Goal: Task Accomplishment & Management: Complete application form

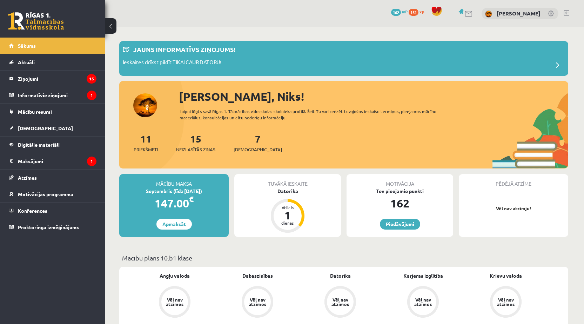
click at [290, 161] on div "11 Priekšmeti 15 Neizlasītās ziņas 7 Ieskaites" at bounding box center [343, 150] width 449 height 38
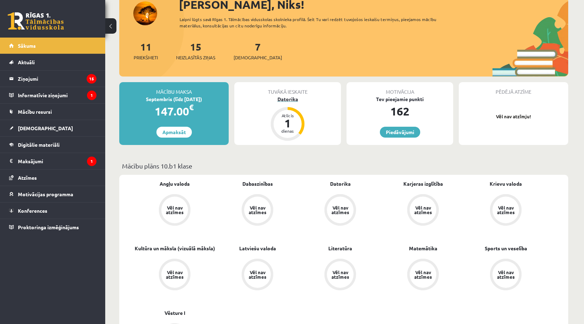
scroll to position [94, 0]
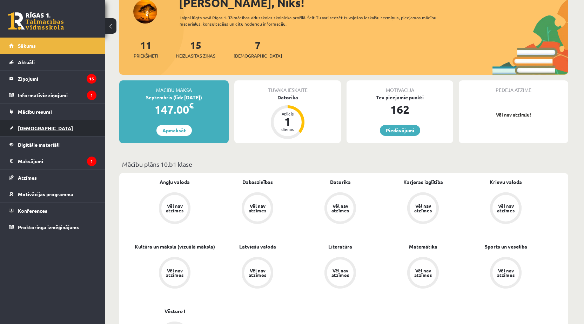
click at [25, 129] on span "[DEMOGRAPHIC_DATA]" at bounding box center [45, 128] width 55 height 6
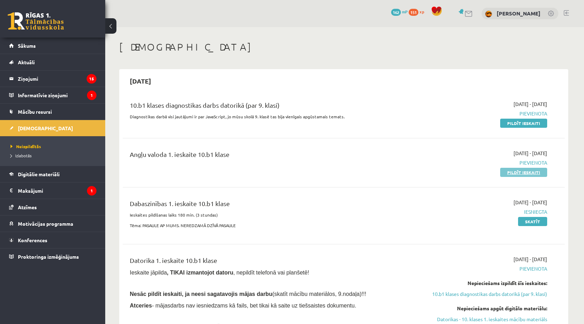
click at [510, 173] on link "Pildīt ieskaiti" at bounding box center [523, 172] width 47 height 9
click at [519, 172] on link "Pildīt ieskaiti" at bounding box center [523, 172] width 47 height 9
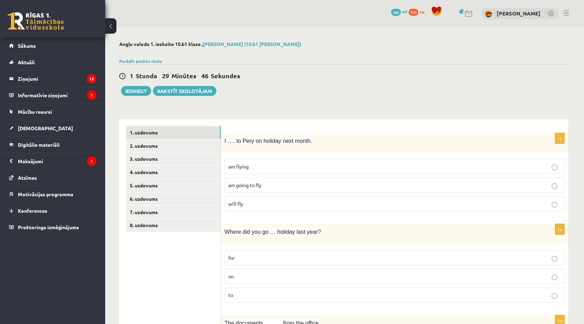
click at [236, 167] on span "am flying" at bounding box center [238, 166] width 20 height 6
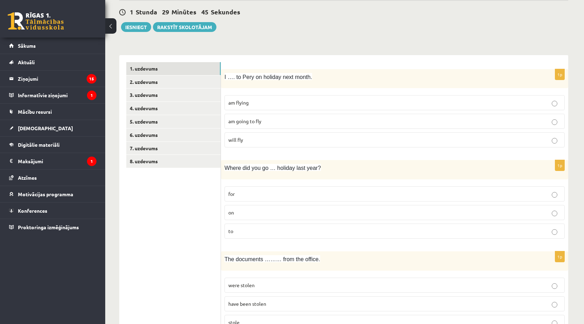
scroll to position [70, 0]
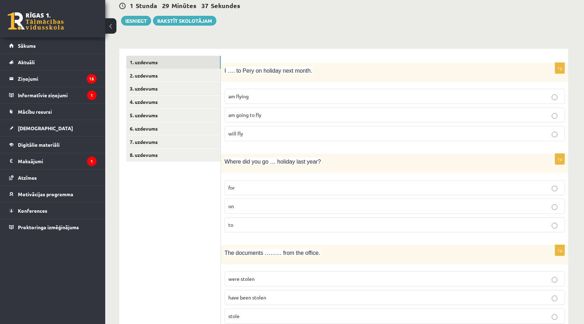
click at [239, 211] on label "on" at bounding box center [395, 206] width 340 height 15
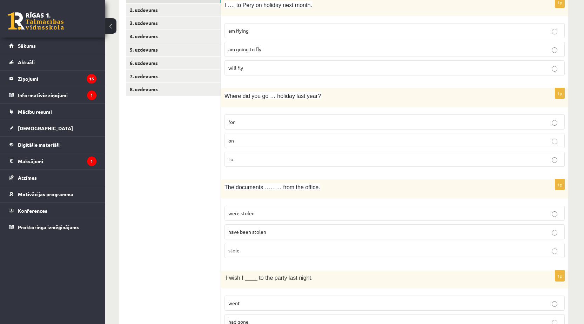
scroll to position [140, 0]
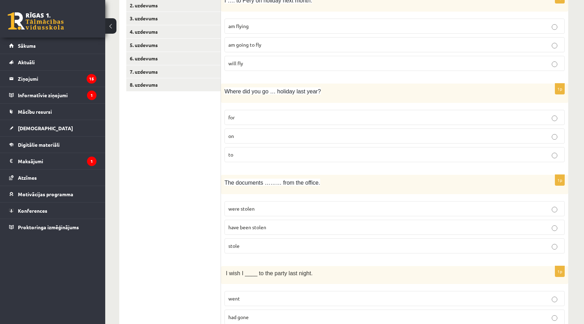
click at [241, 223] on p "have been stolen" at bounding box center [394, 226] width 333 height 7
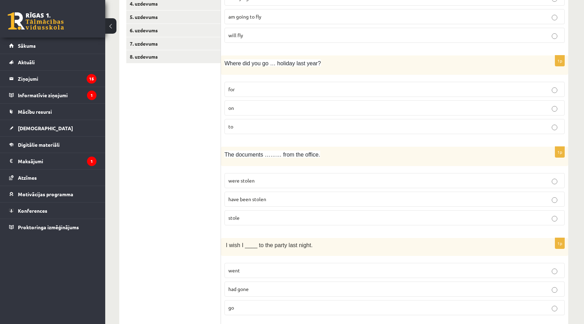
scroll to position [210, 0]
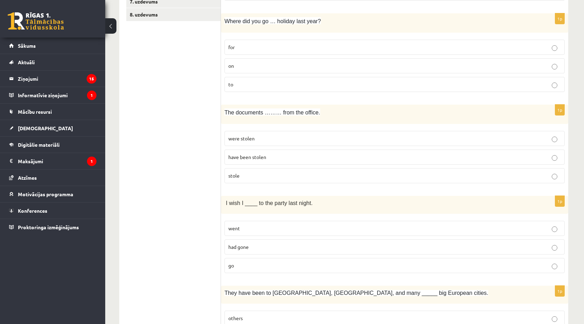
click at [246, 246] on span "had gone" at bounding box center [238, 246] width 20 height 6
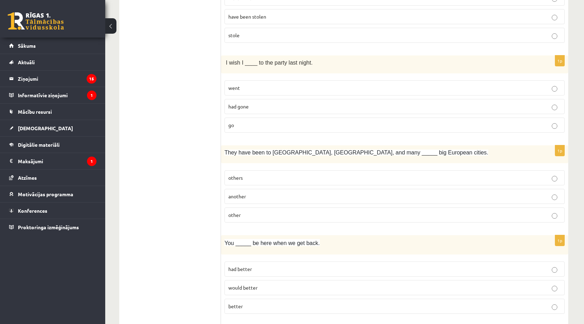
scroll to position [374, 0]
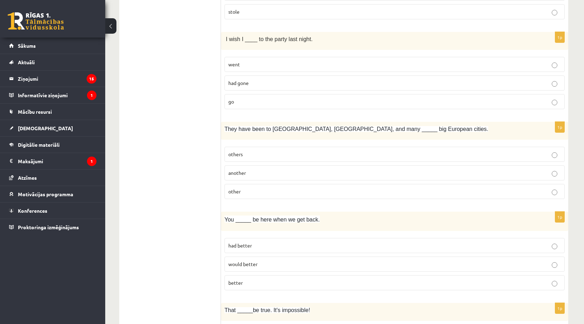
click at [233, 188] on p "other" at bounding box center [394, 191] width 333 height 7
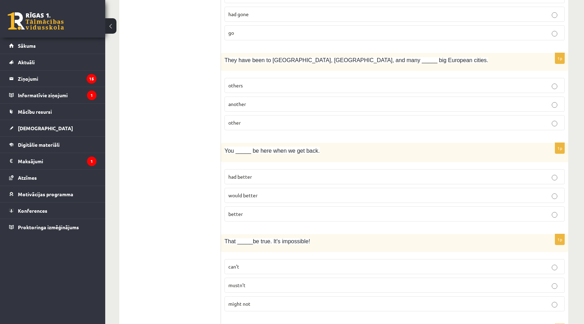
scroll to position [468, 0]
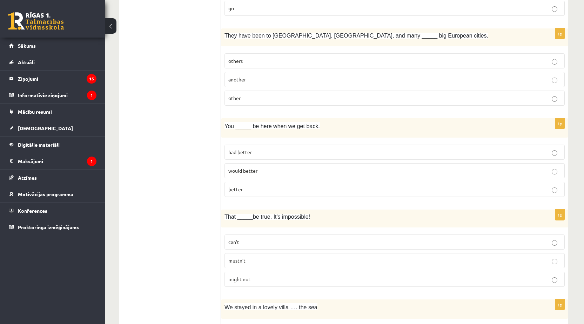
click at [230, 190] on span "better" at bounding box center [235, 189] width 14 height 6
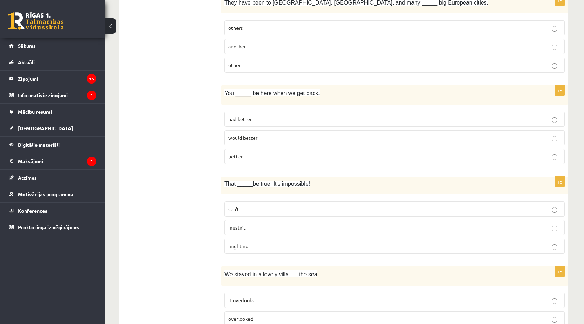
scroll to position [515, 0]
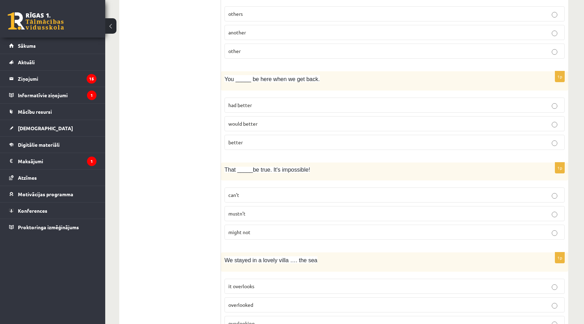
click at [230, 196] on span "can’t" at bounding box center [233, 195] width 11 height 6
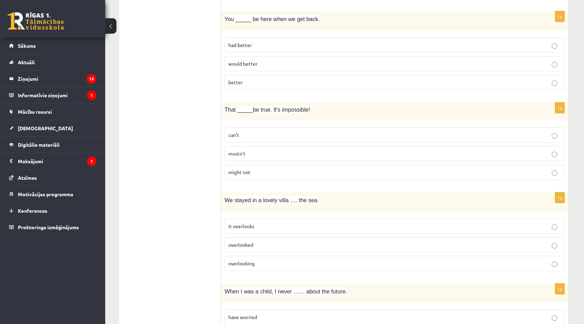
scroll to position [585, 0]
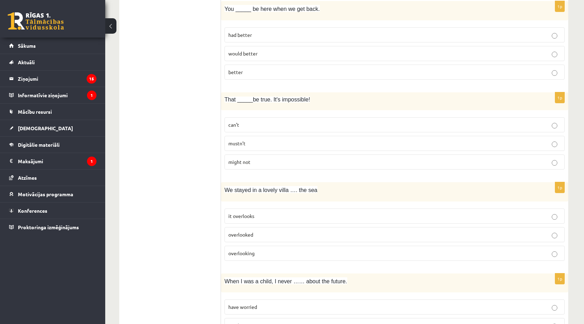
click at [231, 212] on label "it overlooks" at bounding box center [395, 215] width 340 height 15
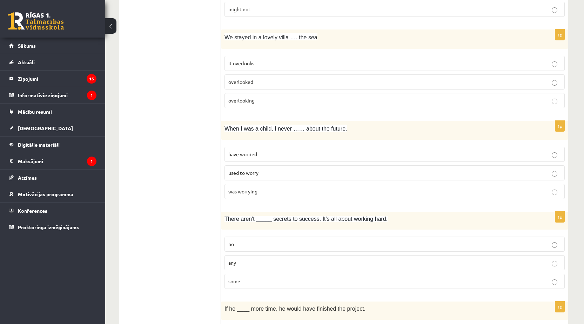
scroll to position [795, 0]
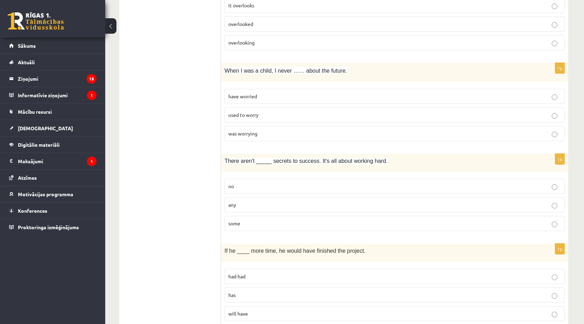
click at [254, 113] on span "used to worry" at bounding box center [243, 115] width 30 height 6
click at [229, 200] on label "any" at bounding box center [395, 204] width 340 height 15
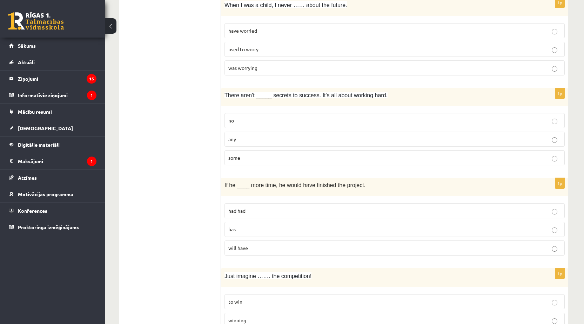
scroll to position [865, 0]
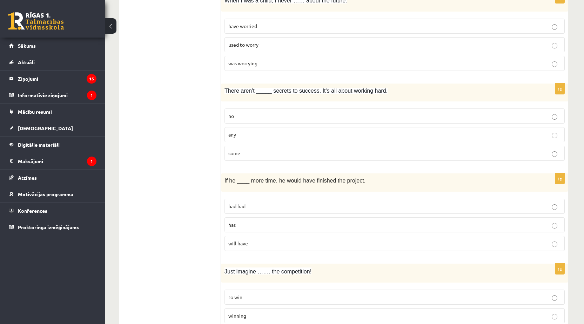
click at [234, 118] on p "no" at bounding box center [394, 115] width 333 height 7
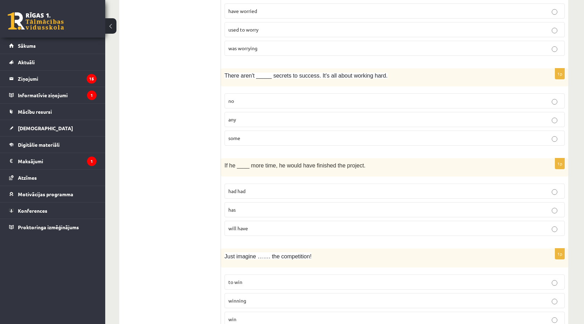
scroll to position [889, 0]
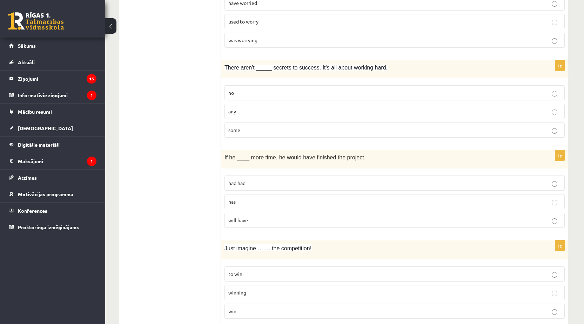
click at [245, 189] on label "had had" at bounding box center [395, 182] width 340 height 15
click at [261, 202] on p "has" at bounding box center [394, 201] width 333 height 7
click at [252, 182] on p "had had" at bounding box center [394, 182] width 333 height 7
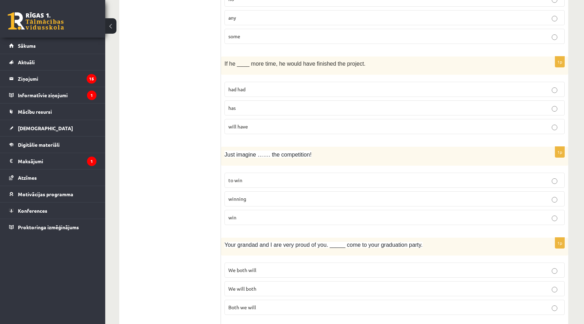
scroll to position [1006, 0]
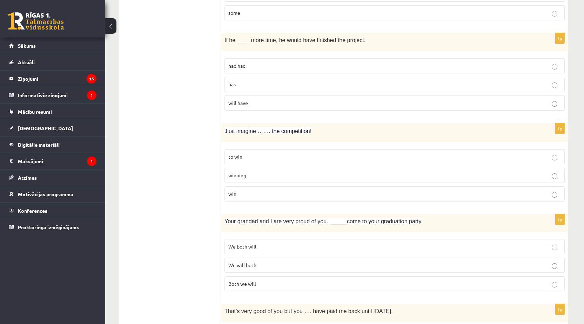
drag, startPoint x: 116, startPoint y: 201, endPoint x: 129, endPoint y: 204, distance: 13.7
drag, startPoint x: 129, startPoint y: 204, endPoint x: 178, endPoint y: 243, distance: 62.9
click at [178, 243] on ul "1. uzdevums 2. uzdevums 3. uzdevums 4. uzdevums 5. uzdevums 6. uzdevums 7. uzde…" at bounding box center [173, 23] width 95 height 1807
click at [248, 180] on label "winning" at bounding box center [395, 175] width 340 height 15
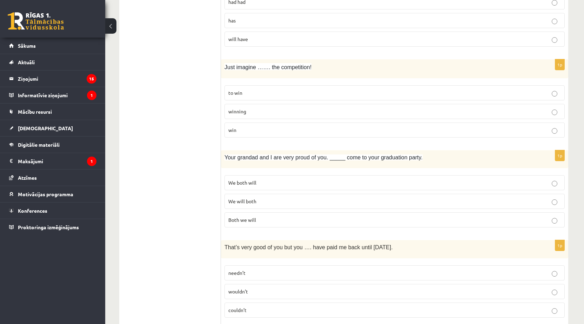
click at [240, 205] on p "We will both" at bounding box center [394, 201] width 333 height 7
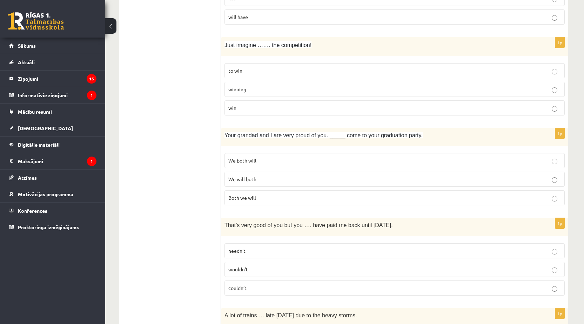
scroll to position [1186, 0]
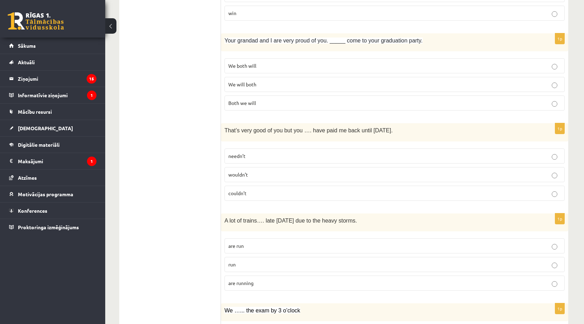
click at [242, 177] on span "wouldn’t" at bounding box center [238, 174] width 20 height 6
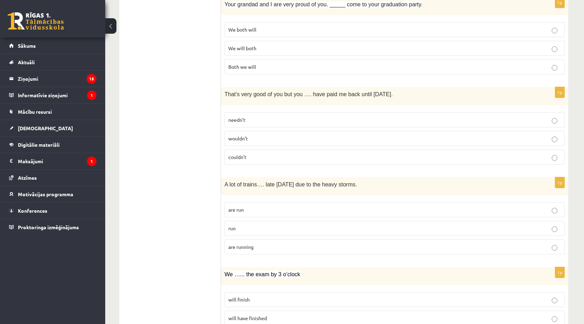
scroll to position [1233, 0]
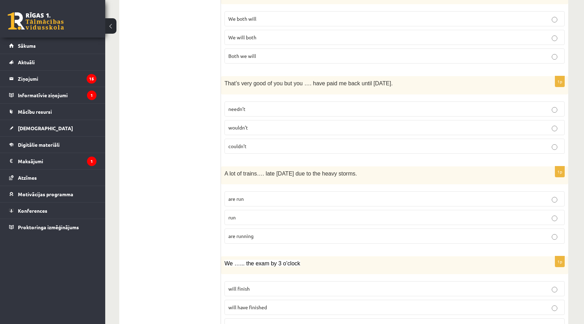
click at [230, 229] on label "are running" at bounding box center [395, 235] width 340 height 15
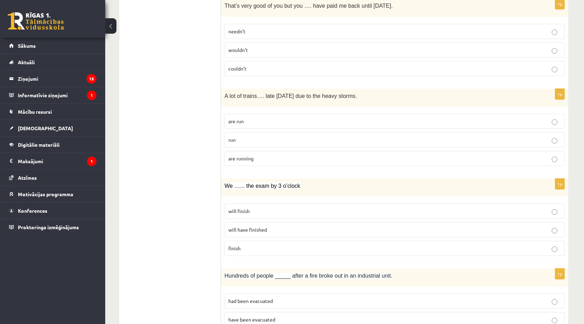
scroll to position [1327, 0]
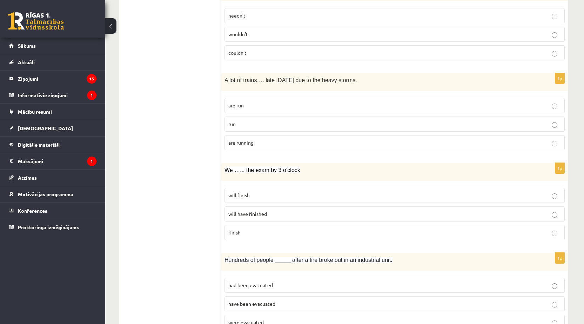
click at [229, 192] on label "will finish" at bounding box center [395, 195] width 340 height 15
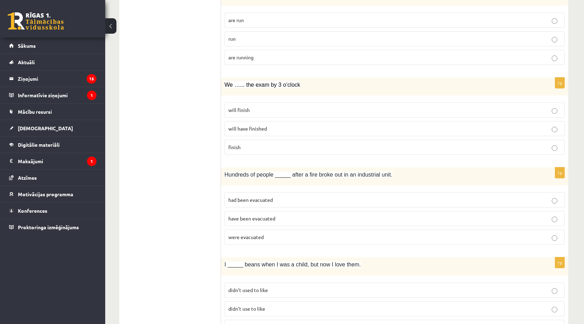
scroll to position [1420, 0]
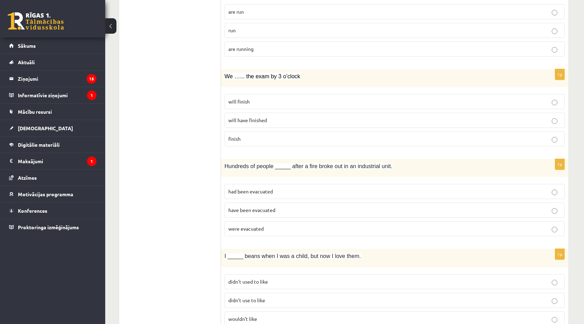
click at [235, 226] on span "were evacuated" at bounding box center [245, 228] width 35 height 6
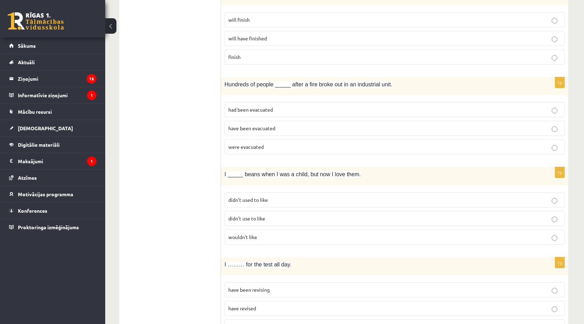
scroll to position [1514, 0]
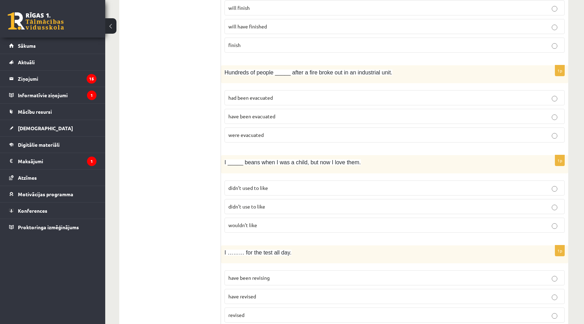
click at [251, 189] on span "didn’t used to like" at bounding box center [248, 188] width 40 height 6
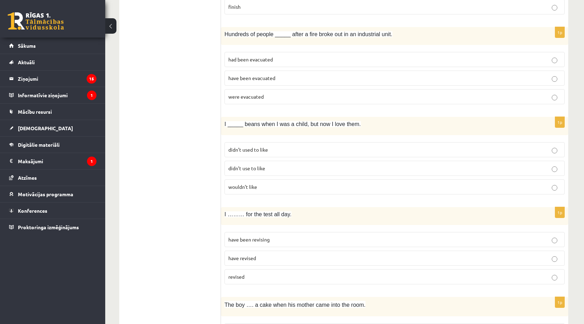
scroll to position [1561, 0]
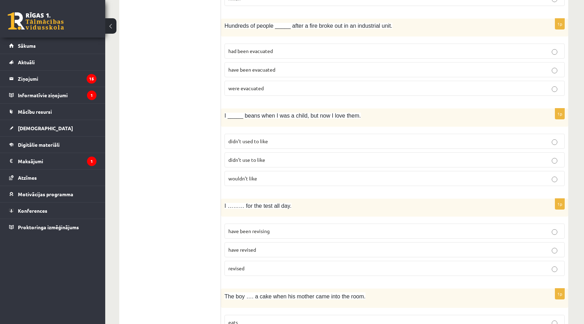
click at [240, 229] on span "have been revising" at bounding box center [248, 231] width 41 height 6
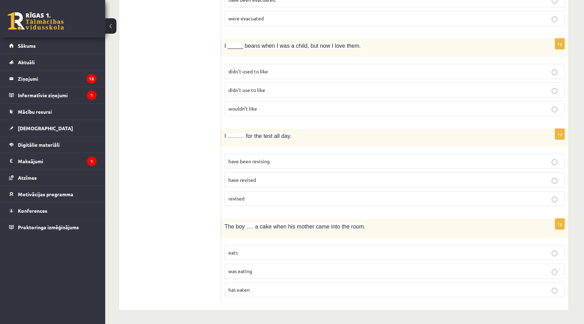
scroll to position [1631, 0]
click at [235, 272] on span "was eating" at bounding box center [240, 271] width 24 height 6
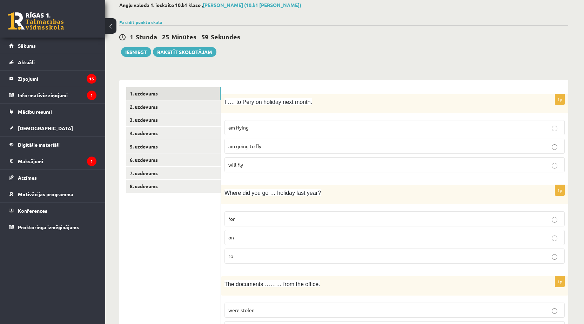
scroll to position [0, 0]
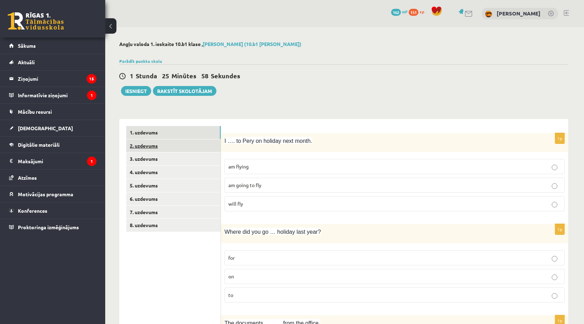
click at [155, 149] on link "2. uzdevums" at bounding box center [173, 145] width 94 height 13
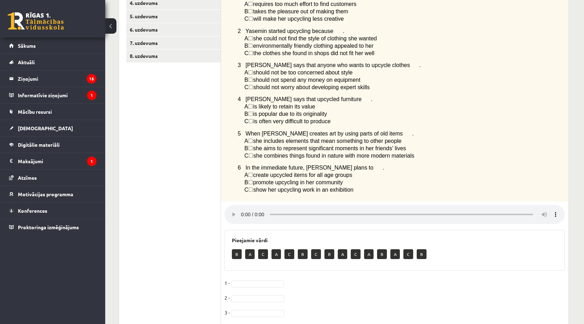
scroll to position [146, 0]
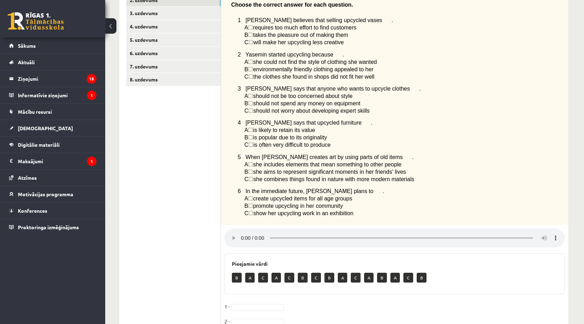
click at [253, 201] on span "☐" at bounding box center [250, 198] width 5 height 6
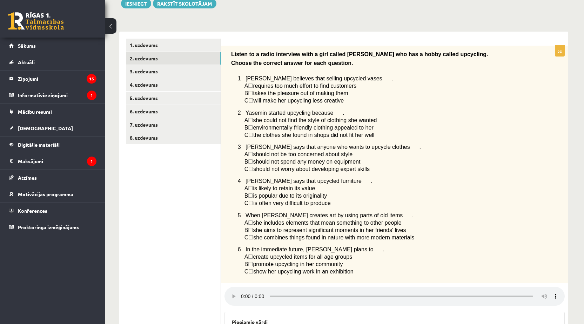
scroll to position [75, 0]
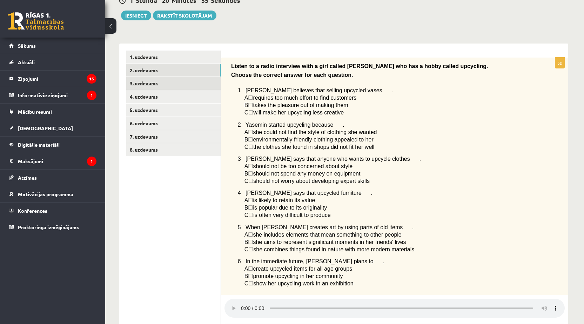
click at [144, 88] on link "3. uzdevums" at bounding box center [173, 83] width 94 height 13
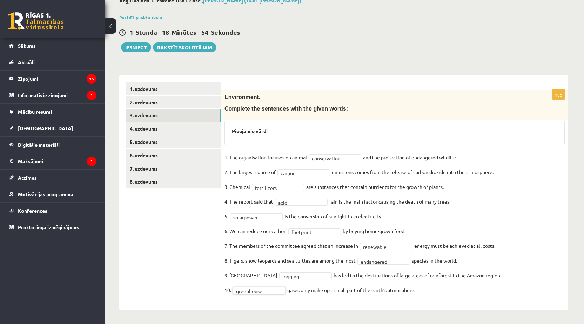
scroll to position [44, 0]
click at [156, 130] on link "4. uzdevums" at bounding box center [173, 128] width 94 height 13
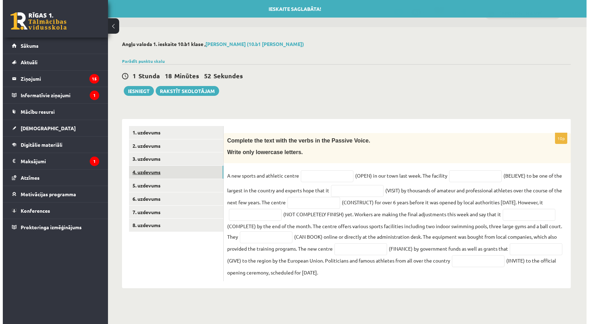
scroll to position [0, 0]
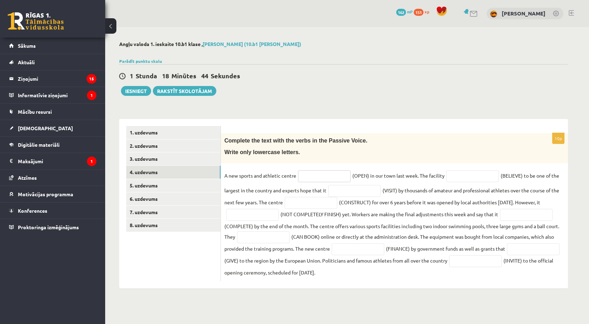
click at [318, 175] on input "text" at bounding box center [324, 176] width 53 height 12
type input "******"
click at [462, 174] on input "text" at bounding box center [473, 176] width 53 height 12
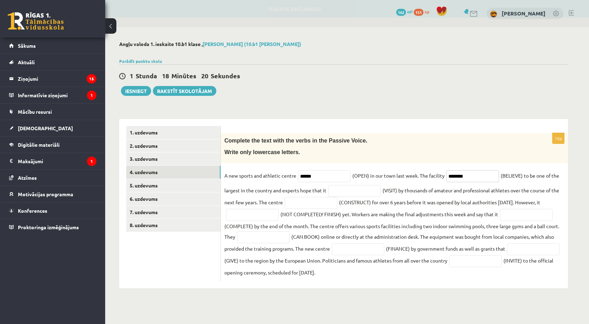
type input "********"
click at [368, 193] on input "text" at bounding box center [354, 191] width 53 height 12
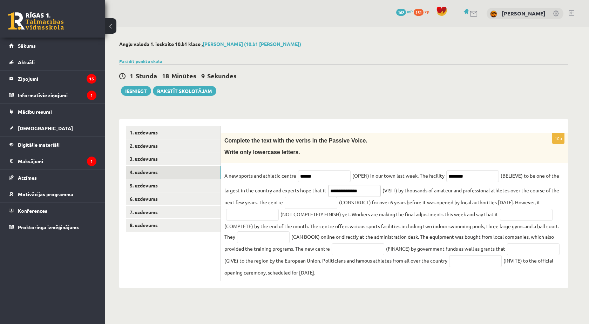
type input "**********"
click at [330, 203] on input "text" at bounding box center [311, 203] width 53 height 12
click at [288, 204] on input "**********" at bounding box center [311, 203] width 53 height 12
type input "**********"
click at [249, 216] on input "text" at bounding box center [252, 215] width 53 height 12
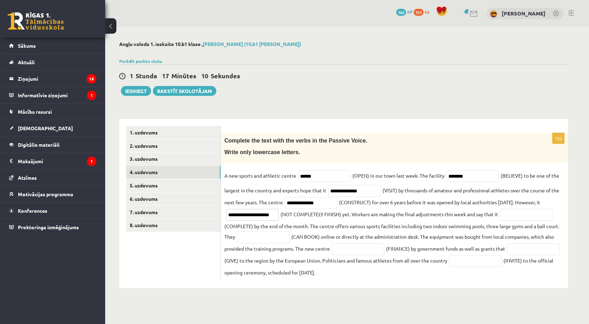
scroll to position [0, 4]
click at [253, 218] on input "**********" at bounding box center [252, 215] width 53 height 12
click at [255, 218] on input "**********" at bounding box center [252, 215] width 53 height 12
type input "**********"
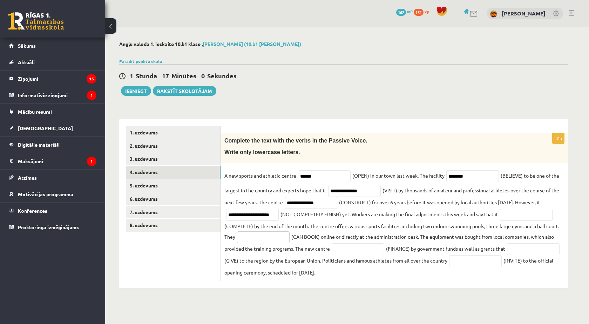
click at [289, 234] on input "text" at bounding box center [263, 237] width 53 height 12
click at [332, 235] on fieldset "**********" at bounding box center [395, 223] width 340 height 107
click at [228, 217] on input "**********" at bounding box center [252, 215] width 53 height 12
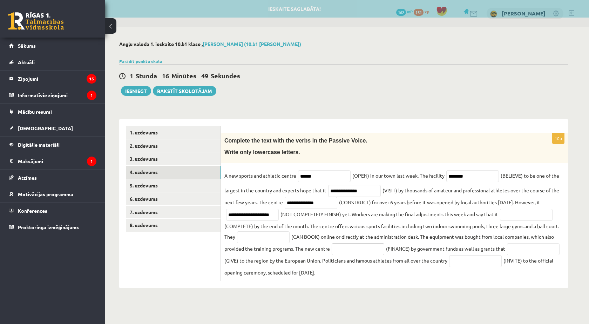
click at [354, 248] on input "text" at bounding box center [358, 249] width 53 height 12
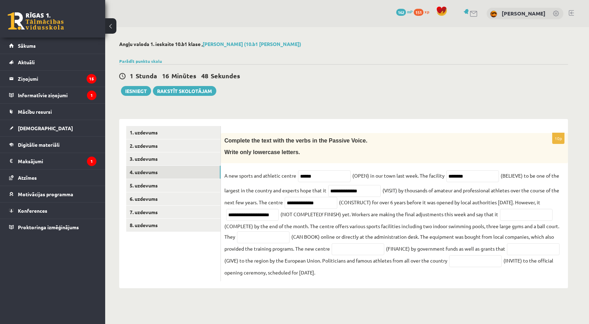
drag, startPoint x: 399, startPoint y: 235, endPoint x: 389, endPoint y: 235, distance: 9.5
click at [398, 235] on fieldset "**********" at bounding box center [395, 223] width 340 height 107
click at [522, 218] on input "text" at bounding box center [526, 215] width 53 height 12
type input "**********"
click at [249, 238] on input "text" at bounding box center [263, 237] width 53 height 12
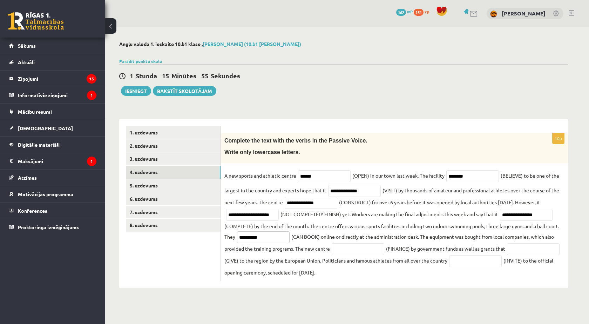
type input "**********"
click at [347, 253] on input "text" at bounding box center [358, 249] width 53 height 12
type input "**********"
click at [507, 255] on input "text" at bounding box center [533, 249] width 53 height 12
type input "**********"
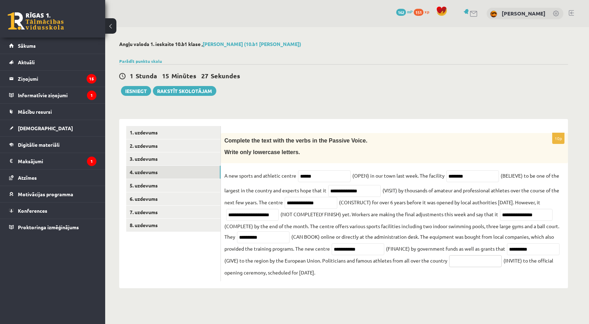
click at [502, 261] on input "text" at bounding box center [475, 261] width 53 height 12
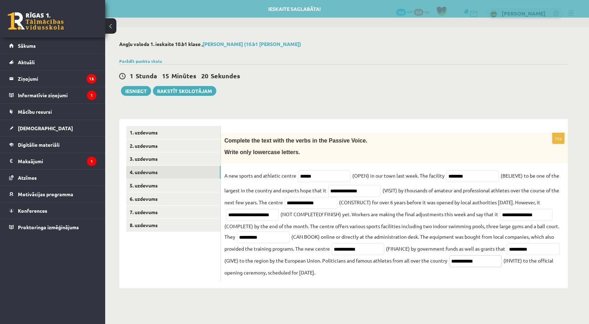
type input "**********"
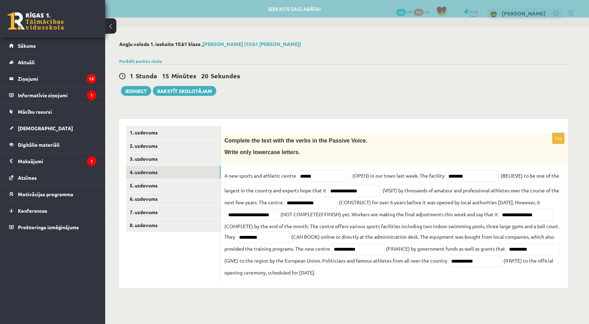
click at [433, 300] on div "**********" at bounding box center [343, 164] width 477 height 275
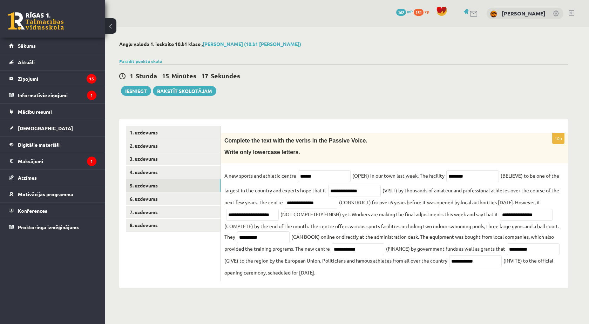
click at [171, 186] on link "5. uzdevums" at bounding box center [173, 185] width 94 height 13
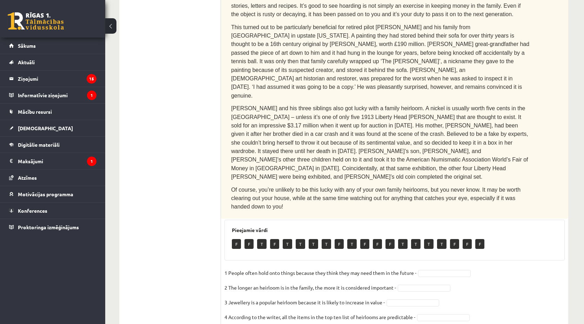
scroll to position [300, 0]
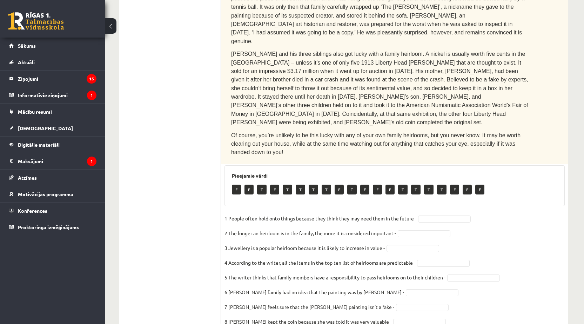
click at [167, 161] on ul "1. uzdevums 2. uzdevums 3. uzdevums 4. uzdevums 5. uzdevums 6. uzdevums 7. uzde…" at bounding box center [173, 94] width 95 height 537
drag, startPoint x: 384, startPoint y: 242, endPoint x: 446, endPoint y: 245, distance: 62.1
drag, startPoint x: 446, startPoint y: 245, endPoint x: 494, endPoint y: 264, distance: 51.1
click at [495, 265] on fieldset "1 People often hold onto things because they think they may need them in the fu…" at bounding box center [395, 286] width 340 height 147
click at [415, 213] on fieldset "1 People often hold onto things because they think they may need them in the fu…" at bounding box center [395, 286] width 340 height 147
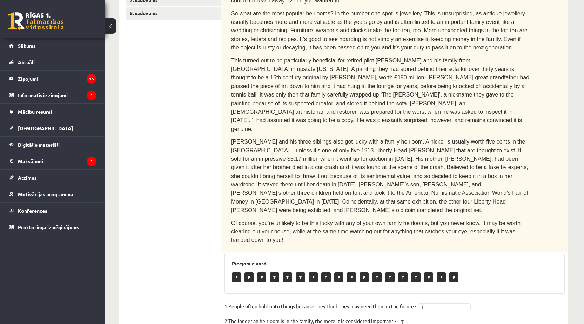
scroll to position [229, 0]
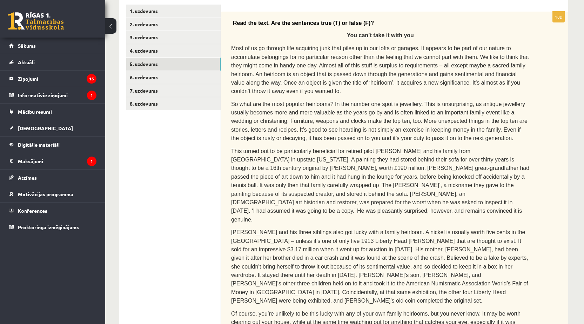
scroll to position [42, 0]
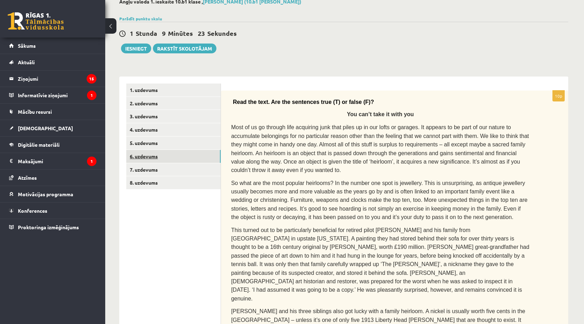
click at [142, 160] on link "6. uzdevums" at bounding box center [173, 156] width 94 height 13
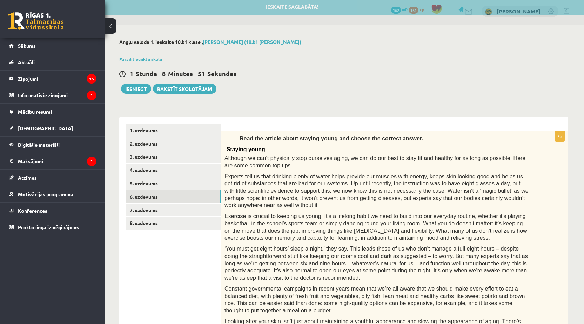
scroll to position [0, 0]
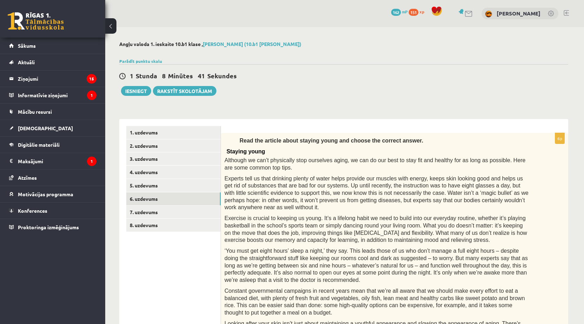
drag, startPoint x: 350, startPoint y: 143, endPoint x: 360, endPoint y: 140, distance: 9.9
drag, startPoint x: 360, startPoint y: 140, endPoint x: 414, endPoint y: 102, distance: 66.4
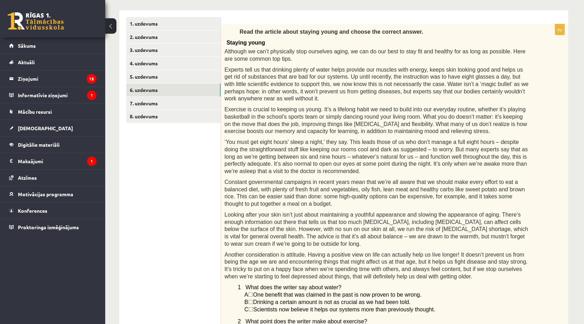
scroll to position [70, 0]
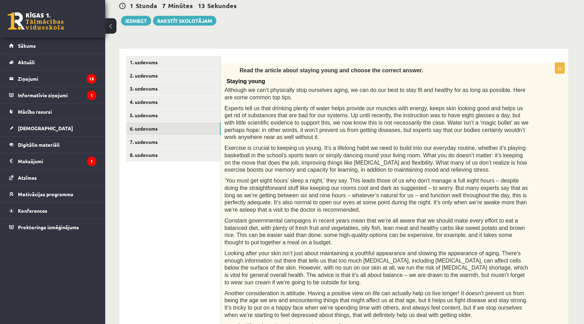
click at [306, 219] on span "Constant governmental campaigns in recent years mean that we’re all aware that …" at bounding box center [375, 232] width 301 height 28
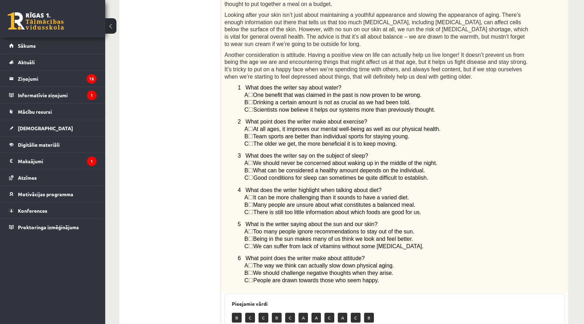
scroll to position [247, 0]
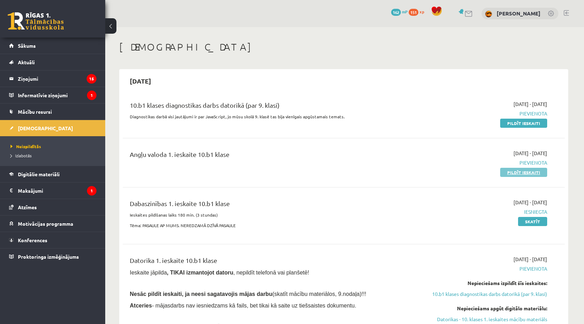
click at [523, 173] on link "Pildīt ieskaiti" at bounding box center [523, 172] width 47 height 9
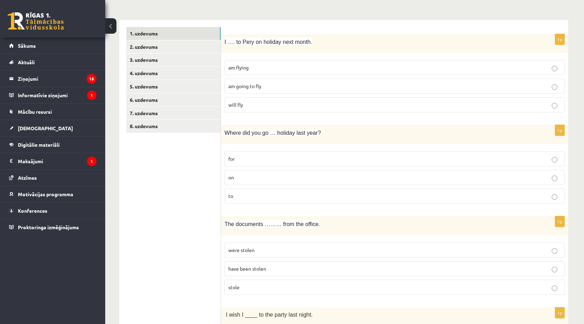
scroll to position [70, 0]
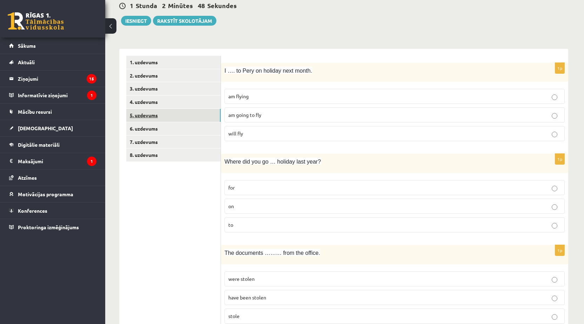
click at [169, 113] on link "5. uzdevums" at bounding box center [173, 115] width 94 height 13
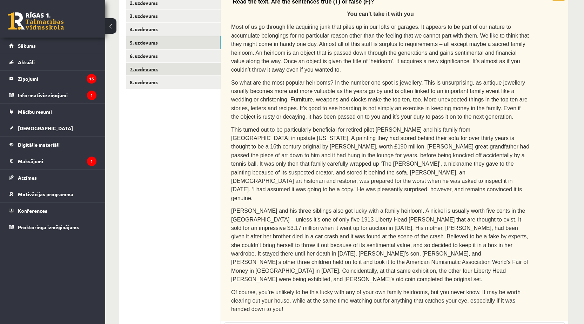
scroll to position [136, 0]
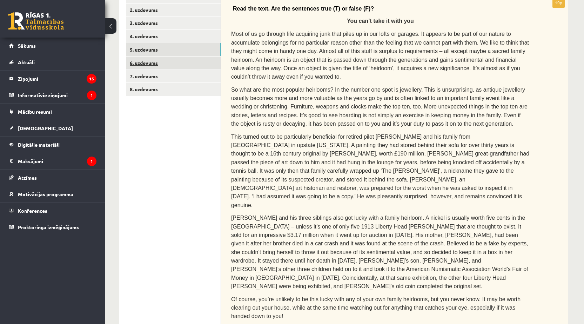
click at [161, 65] on link "6. uzdevums" at bounding box center [173, 62] width 94 height 13
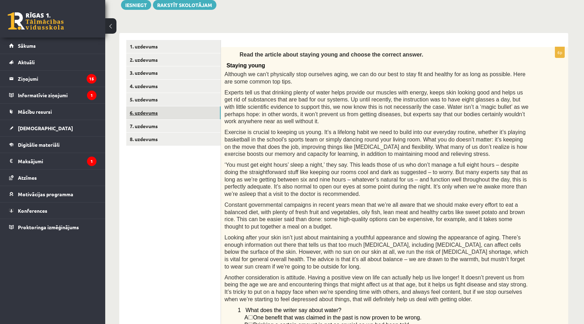
scroll to position [60, 0]
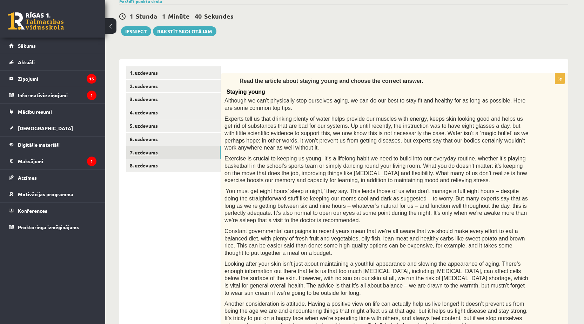
click at [170, 152] on link "7. uzdevums" at bounding box center [173, 152] width 94 height 13
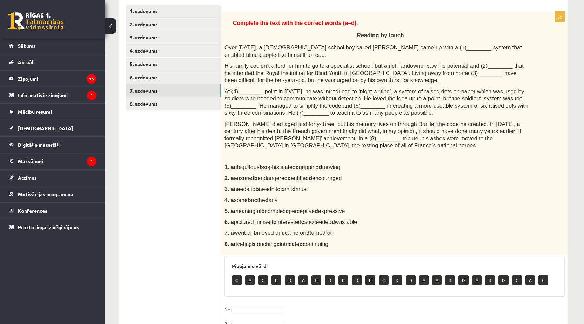
scroll to position [119, 0]
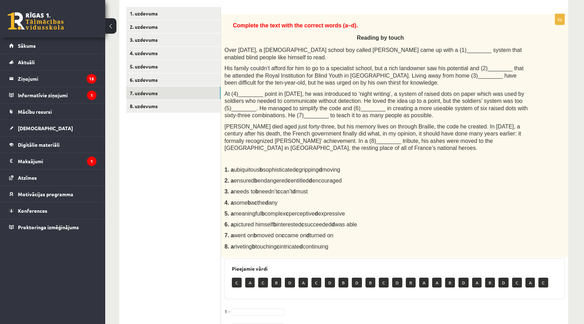
drag, startPoint x: 259, startPoint y: 162, endPoint x: 230, endPoint y: 162, distance: 28.4
click at [230, 167] on span "1. a ubiquitous b sophisticated c gripping d moving" at bounding box center [283, 170] width 116 height 6
click at [231, 167] on span "1. a" at bounding box center [229, 170] width 9 height 6
click at [234, 167] on span "ubiquitous b sophisticated c gripping d moving" at bounding box center [287, 170] width 106 height 6
click at [239, 167] on span "ubiquitous b sophisticated c gripping d moving" at bounding box center [287, 170] width 106 height 6
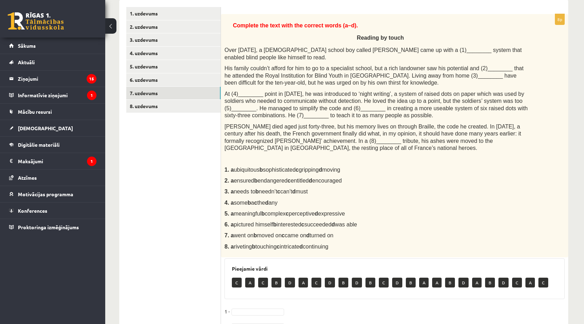
drag, startPoint x: 235, startPoint y: 162, endPoint x: 258, endPoint y: 163, distance: 23.2
click at [258, 167] on span "ubiquitous b sophisticated c gripping d moving" at bounding box center [287, 170] width 106 height 6
copy span "ubiquitous"
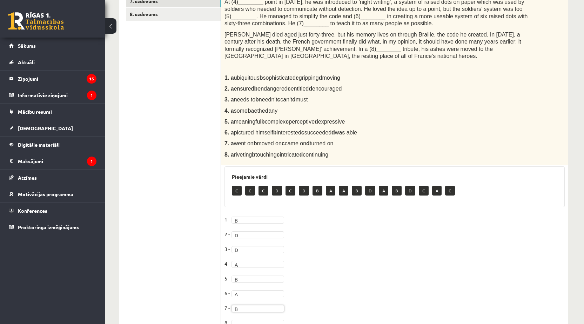
scroll to position [236, 0]
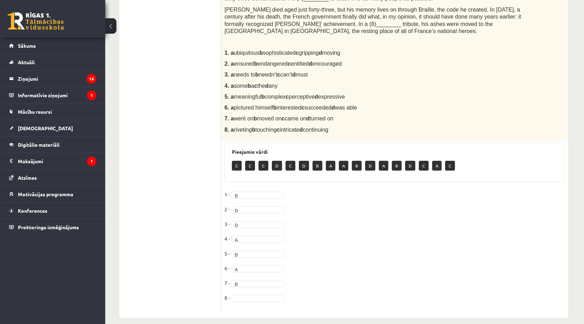
click at [243, 294] on fieldset "1 - B * 2 - D * 3 - D * 4 - A * 5 - B * 6 - A * 7 - B * 8 -" at bounding box center [395, 248] width 340 height 118
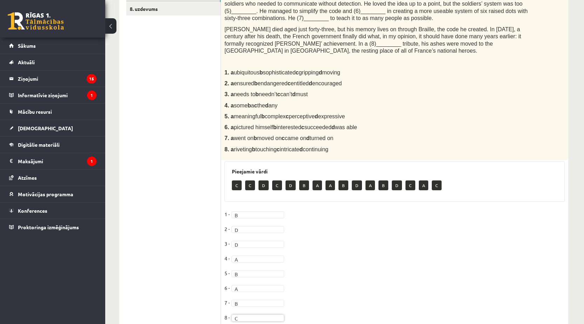
scroll to position [119, 0]
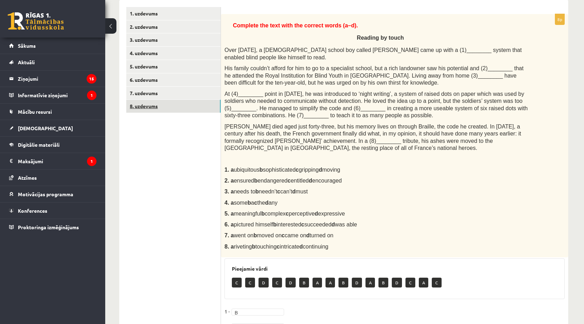
click at [152, 106] on link "8. uzdevums" at bounding box center [173, 106] width 94 height 13
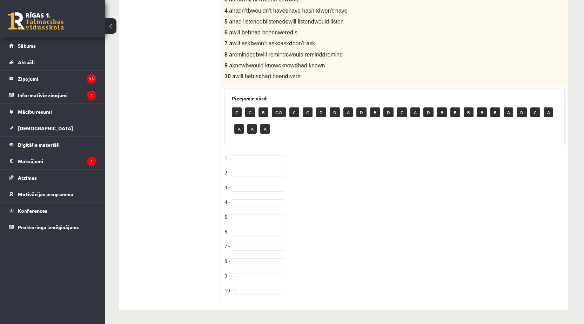
scroll to position [292, 0]
drag, startPoint x: 279, startPoint y: 113, endPoint x: 257, endPoint y: 141, distance: 35.9
click at [279, 115] on p "C.D" at bounding box center [279, 112] width 14 height 10
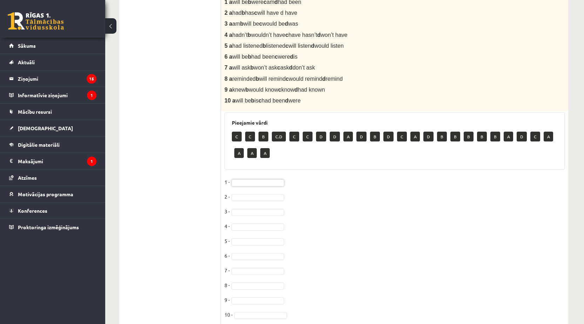
scroll to position [199, 0]
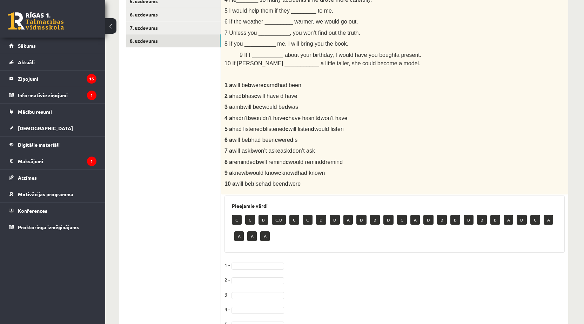
click at [431, 147] on div "Choose the correct answer in the sentences with Conditionals Structures. 1 I wo…" at bounding box center [394, 72] width 347 height 246
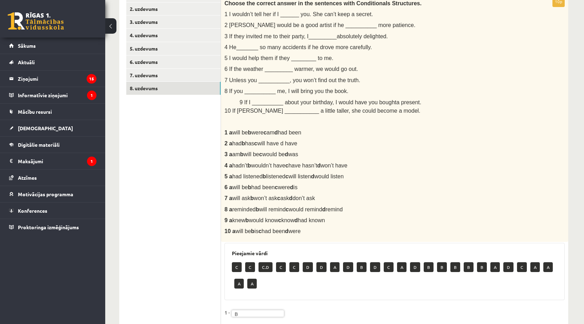
scroll to position [138, 0]
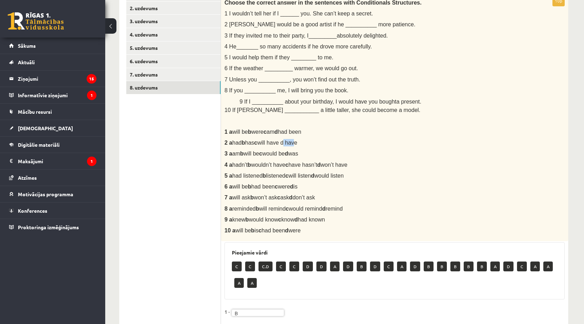
drag, startPoint x: 282, startPoint y: 142, endPoint x: 292, endPoint y: 143, distance: 9.1
click at [292, 143] on span "had b has c will have d have" at bounding box center [264, 143] width 65 height 6
click at [285, 145] on span "had b has c will have d have" at bounding box center [264, 143] width 65 height 6
click at [319, 147] on div "Choose the correct answer in the sentences with Conditionals Structures. 1 I wo…" at bounding box center [394, 118] width 347 height 246
drag, startPoint x: 281, startPoint y: 145, endPoint x: 286, endPoint y: 146, distance: 5.3
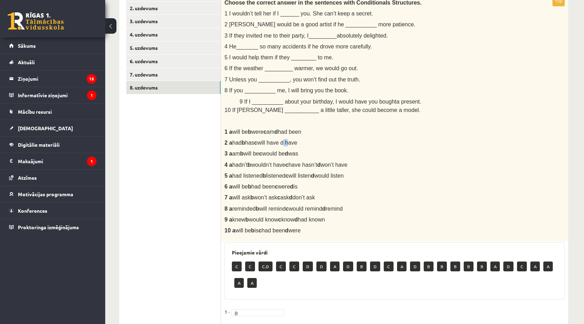
click at [285, 145] on span "had b has c will have d have" at bounding box center [264, 143] width 65 height 6
drag, startPoint x: 284, startPoint y: 154, endPoint x: 278, endPoint y: 171, distance: 18.4
click at [283, 155] on span "am b will be c would be d was" at bounding box center [265, 154] width 66 height 6
click at [267, 268] on p "C.D" at bounding box center [266, 266] width 14 height 10
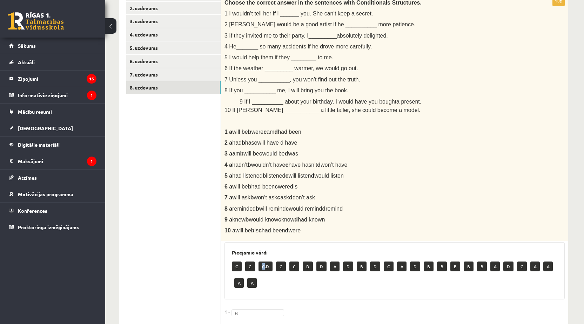
click at [262, 267] on p "C.D" at bounding box center [266, 266] width 14 height 10
click at [370, 239] on div "Choose the correct answer in the sentences with Conditionals Structures. 1 I wo…" at bounding box center [394, 118] width 347 height 246
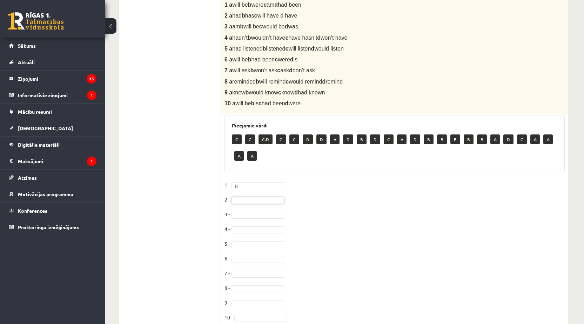
scroll to position [292, 0]
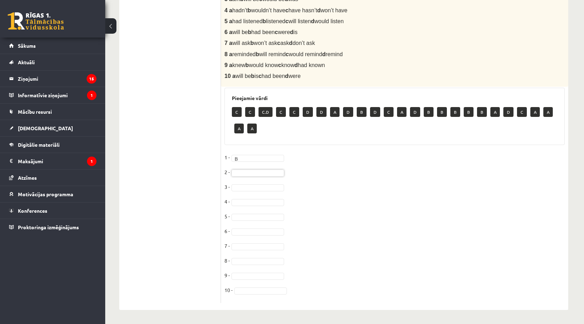
click at [226, 173] on p "2 -" at bounding box center [227, 172] width 5 height 11
drag, startPoint x: 222, startPoint y: 173, endPoint x: 228, endPoint y: 173, distance: 6.0
click at [227, 173] on div "10p Choose the correct answer in the sentences with Conditionals Structures. 1 …" at bounding box center [394, 72] width 347 height 462
drag, startPoint x: 250, startPoint y: 166, endPoint x: 256, endPoint y: 166, distance: 6.0
click at [251, 166] on fieldset "1 - B * 2 - 3 - 4 - 5 - 6 - 7 - 8 - 9 - 10 -" at bounding box center [395, 225] width 340 height 147
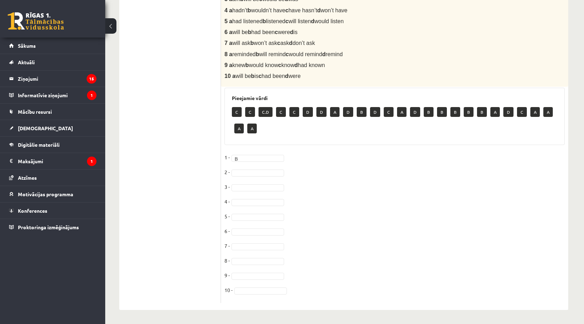
click at [265, 168] on fieldset "1 - B * 2 - 3 - 4 - 5 - 6 - 7 - 8 - 9 - 10 -" at bounding box center [395, 225] width 340 height 147
click at [307, 174] on fieldset "1 - B * 2 - 3 - 4 - 5 - 6 - 7 - 8 - 9 - 10 -" at bounding box center [395, 225] width 340 height 147
drag, startPoint x: 382, startPoint y: 172, endPoint x: 380, endPoint y: 174, distance: 3.7
click at [380, 174] on fieldset "1 - B * 2 - 3 - 4 - 5 - 6 - 7 - 8 - 9 - 10 -" at bounding box center [395, 225] width 340 height 147
drag, startPoint x: 414, startPoint y: 179, endPoint x: 459, endPoint y: 184, distance: 45.5
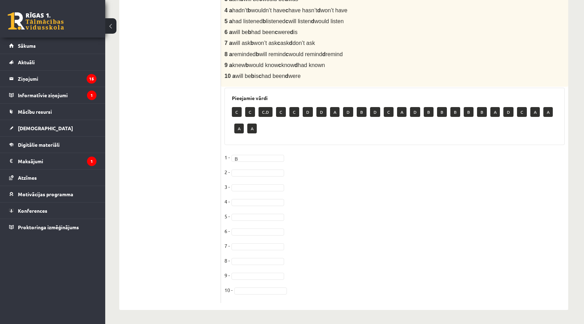
click at [459, 184] on fieldset "1 - B * 2 - 3 - 4 - 5 - 6 - 7 - 8 - 9 - 10 -" at bounding box center [395, 225] width 340 height 147
click at [274, 169] on fieldset "1 - B * 2 - 3 - 4 - 5 - 6 - 7 - 8 - 9 - 10 -" at bounding box center [395, 225] width 340 height 147
drag, startPoint x: 337, startPoint y: 210, endPoint x: 339, endPoint y: 206, distance: 4.9
click at [339, 210] on fieldset "1 - B * 2 - 3 - 4 - 5 - 6 - 7 - 8 - 9 - 10 -" at bounding box center [395, 225] width 340 height 147
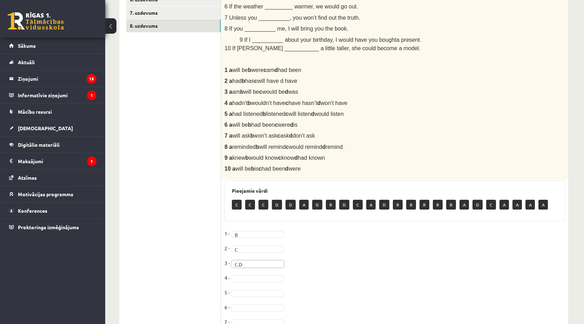
scroll to position [182, 0]
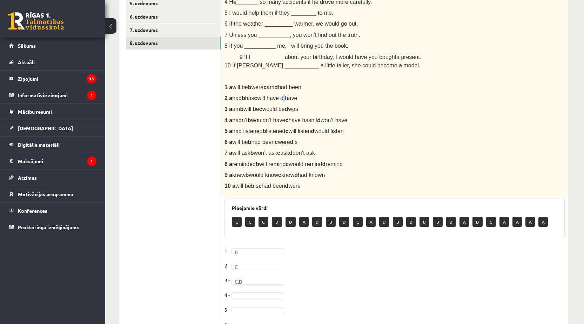
drag, startPoint x: 281, startPoint y: 99, endPoint x: 292, endPoint y: 100, distance: 10.6
click at [290, 100] on span "had b has c will have d have" at bounding box center [264, 98] width 65 height 6
drag, startPoint x: 276, startPoint y: 98, endPoint x: 292, endPoint y: 99, distance: 16.2
click at [291, 99] on span "had b has c will have d have" at bounding box center [264, 98] width 65 height 6
click at [314, 103] on div "Choose the correct answer in the sentences with Conditionals Structures. 1 I wo…" at bounding box center [394, 74] width 347 height 246
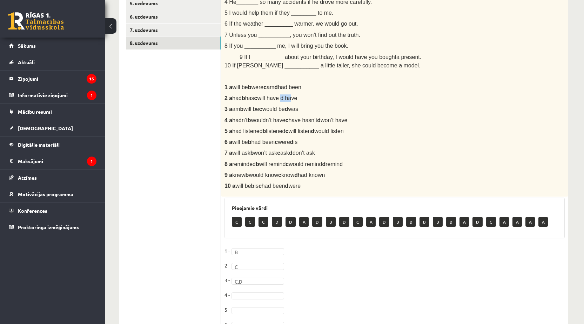
drag, startPoint x: 279, startPoint y: 99, endPoint x: 286, endPoint y: 101, distance: 7.2
click at [288, 101] on span "had b has c will have d have" at bounding box center [264, 98] width 65 height 6
click at [282, 100] on span "had b has c will have d have" at bounding box center [264, 98] width 65 height 6
click at [284, 99] on span "had b has c will have d have" at bounding box center [264, 98] width 65 height 6
click at [283, 108] on span "am b will be c would be d was" at bounding box center [265, 109] width 66 height 6
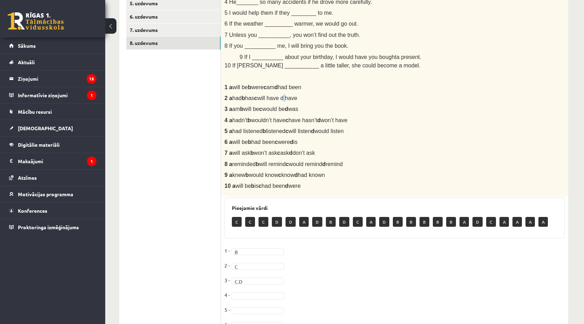
click at [287, 98] on span "had b has c will have d have" at bounding box center [264, 98] width 65 height 6
click at [409, 112] on p "3 a am b will be c would be d was" at bounding box center [377, 108] width 305 height 7
drag, startPoint x: 281, startPoint y: 100, endPoint x: 296, endPoint y: 98, distance: 15.5
click at [292, 99] on span "had b has c will have d have" at bounding box center [264, 98] width 65 height 6
drag, startPoint x: 473, startPoint y: 123, endPoint x: 477, endPoint y: 127, distance: 5.5
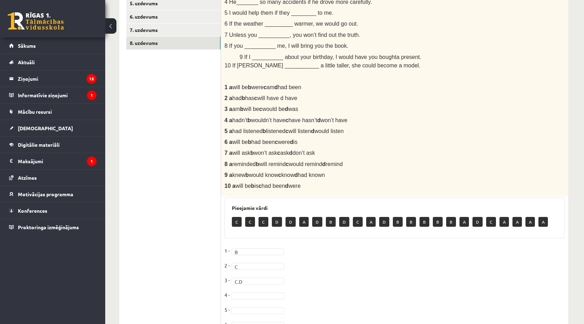
click at [474, 124] on p "4 a hadn’t b wouldn’t have c have hasn’t d won’t have" at bounding box center [377, 119] width 305 height 7
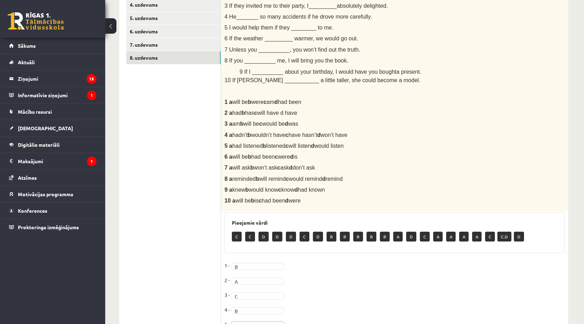
scroll to position [112, 0]
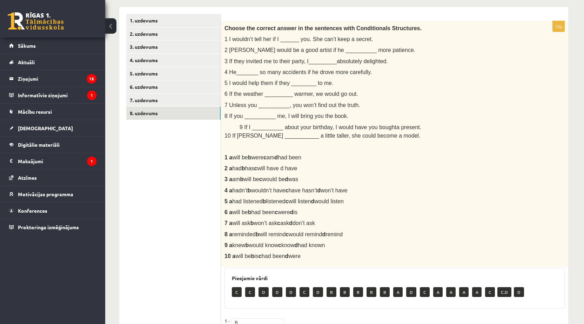
drag, startPoint x: 222, startPoint y: 305, endPoint x: 197, endPoint y: 279, distance: 36.7
click at [197, 279] on ul "1. uzdevums 2. uzdevums 3. uzdevums 4. uzdevums 5. uzdevums 6. uzdevums 7. uzde…" at bounding box center [173, 240] width 95 height 452
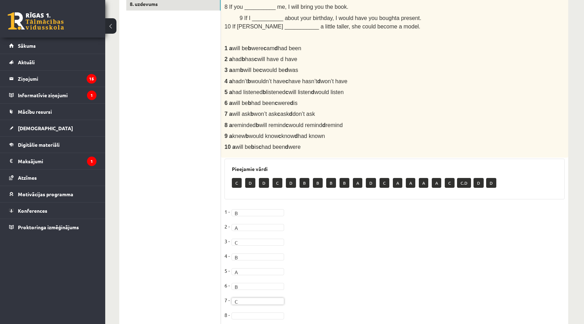
scroll to position [252, 0]
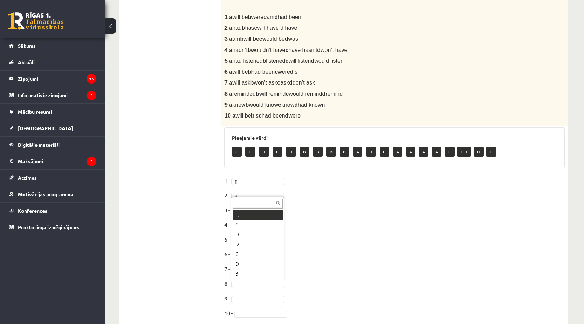
drag, startPoint x: 241, startPoint y: 285, endPoint x: 247, endPoint y: 285, distance: 6.3
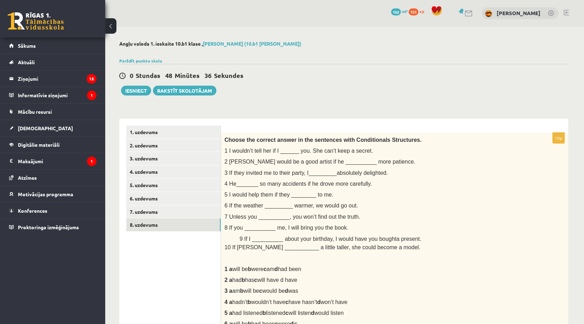
scroll to position [0, 0]
click at [135, 95] on button "Iesniegt" at bounding box center [136, 91] width 30 height 10
